Goal: Transaction & Acquisition: Purchase product/service

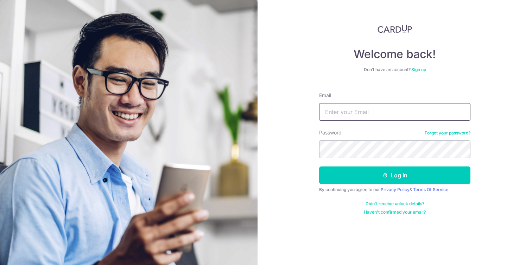
type input "[EMAIL_ADDRESS][DOMAIN_NAME]"
click at [395, 175] on button "Log in" at bounding box center [394, 176] width 151 height 18
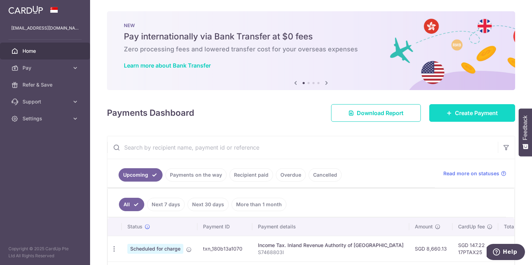
click at [458, 113] on span "Create Payment" at bounding box center [476, 113] width 43 height 8
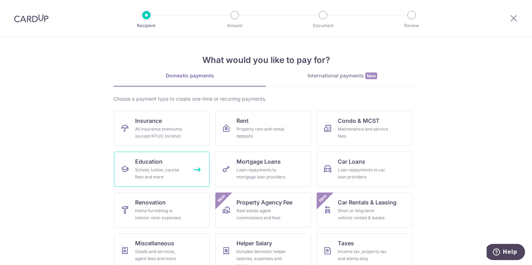
click at [145, 167] on div "School, tuition, course fees and more" at bounding box center [160, 174] width 51 height 14
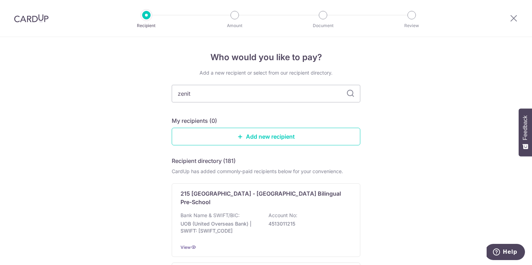
type input "zenith"
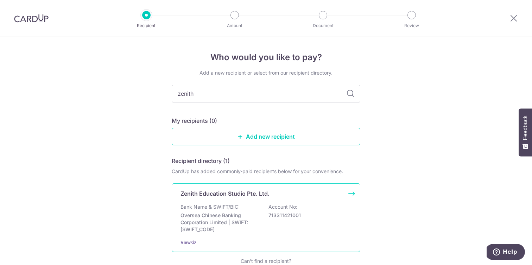
click at [219, 229] on p "Oversea Chinese Banking Corporation Limited | SWIFT: OCBCSGSGXXX" at bounding box center [220, 222] width 79 height 21
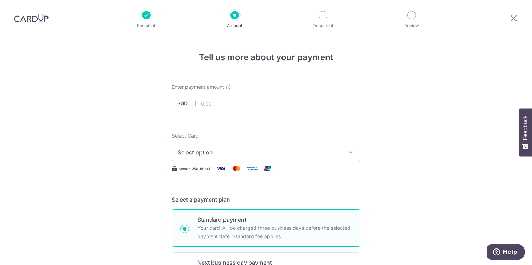
click at [219, 107] on input "text" at bounding box center [266, 104] width 189 height 18
type input "296.48"
click at [223, 152] on span "Select option" at bounding box center [260, 152] width 164 height 8
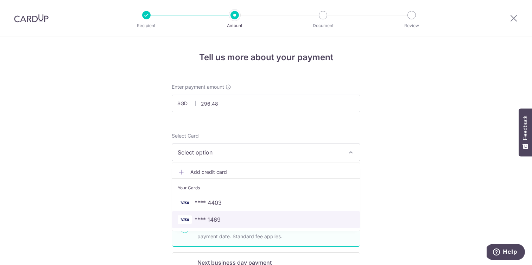
click at [208, 215] on span "**** 1469" at bounding box center [208, 219] width 26 height 8
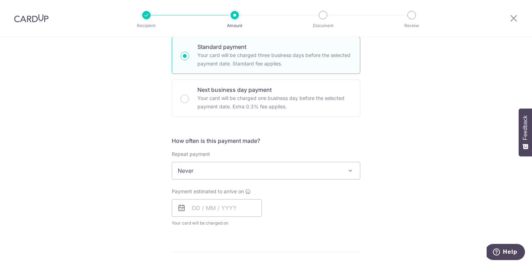
scroll to position [202, 0]
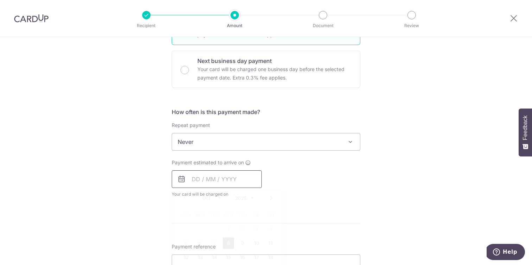
click at [191, 179] on input "text" at bounding box center [217, 179] width 90 height 18
click at [226, 243] on link "8" at bounding box center [228, 243] width 11 height 11
type input "[DATE]"
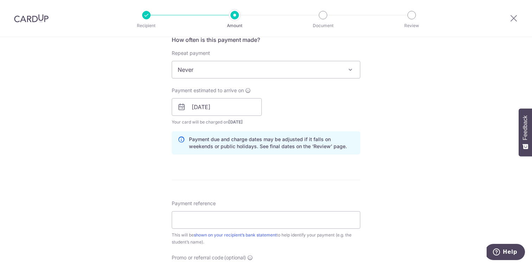
scroll to position [280, 0]
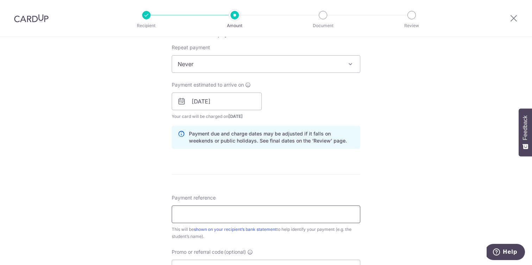
click at [246, 215] on input "Payment reference" at bounding box center [266, 215] width 189 height 18
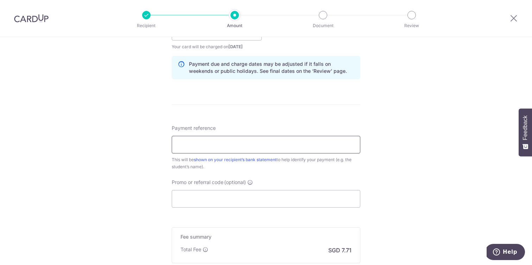
scroll to position [351, 0]
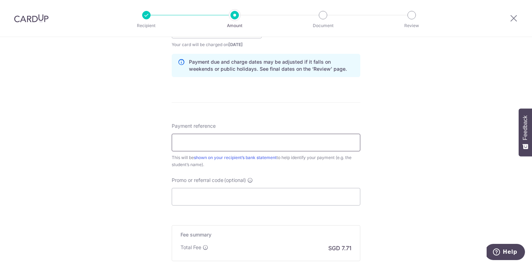
paste input "80726988"
type input "80726988"
click at [190, 198] on input "Promo or referral code (optional)" at bounding box center [266, 197] width 189 height 18
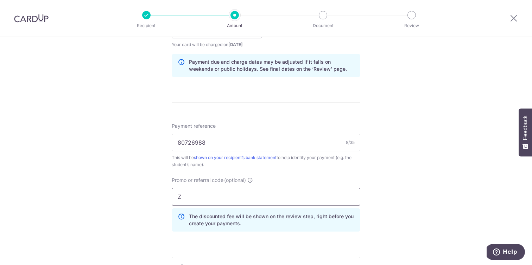
type input "ZENITH175"
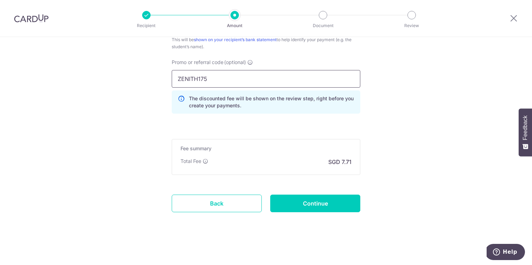
scroll to position [469, 0]
click at [303, 211] on input "Continue" at bounding box center [315, 204] width 90 height 18
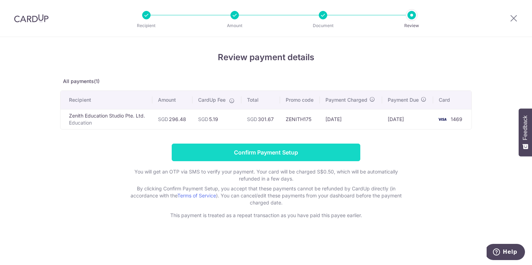
click at [300, 158] on input "Confirm Payment Setup" at bounding box center [266, 153] width 189 height 18
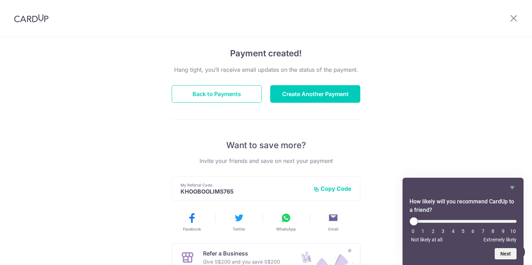
scroll to position [49, 0]
